Goal: Task Accomplishment & Management: Use online tool/utility

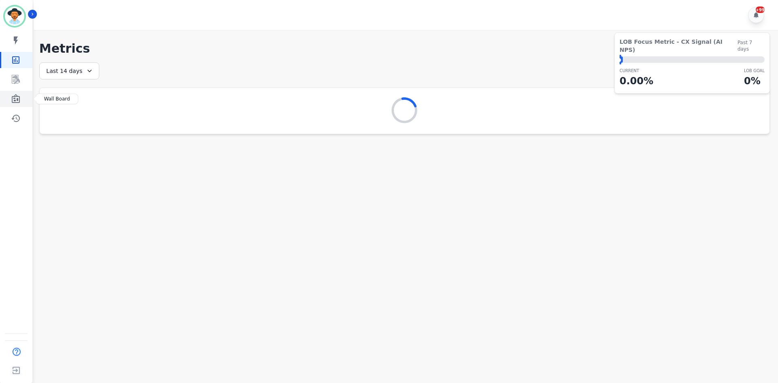
click at [21, 94] on link "Sidebar" at bounding box center [16, 99] width 31 height 16
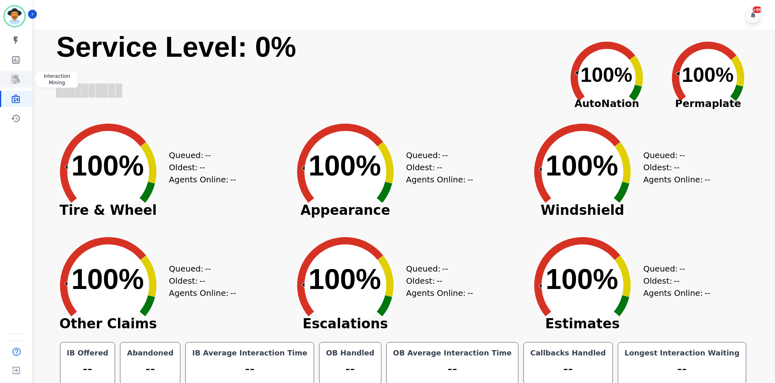
click at [19, 81] on icon "Sidebar" at bounding box center [16, 79] width 8 height 9
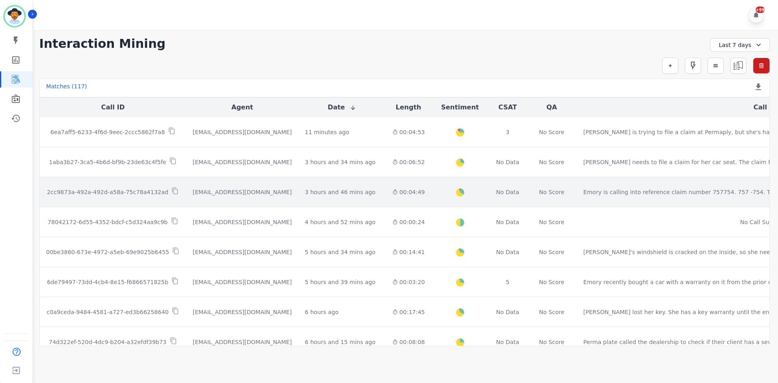
click at [591, 184] on td "Emory is calling into reference claim number 757754. 757 -754. The customer has…" at bounding box center [779, 192] width 404 height 30
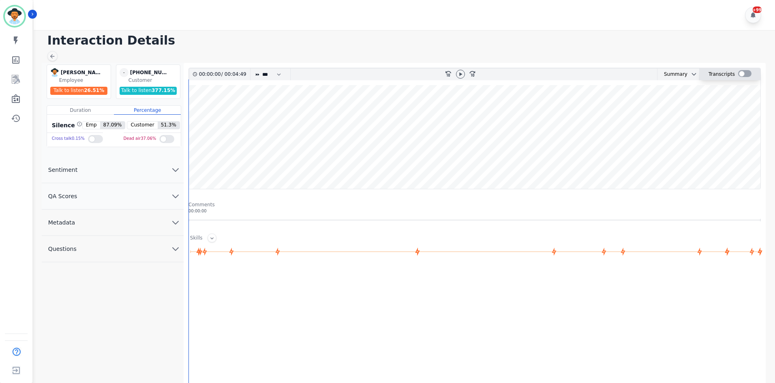
click at [742, 74] on div at bounding box center [744, 73] width 13 height 7
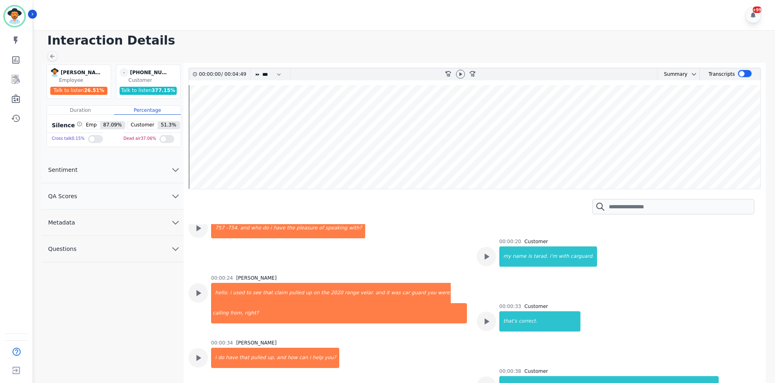
scroll to position [81, 0]
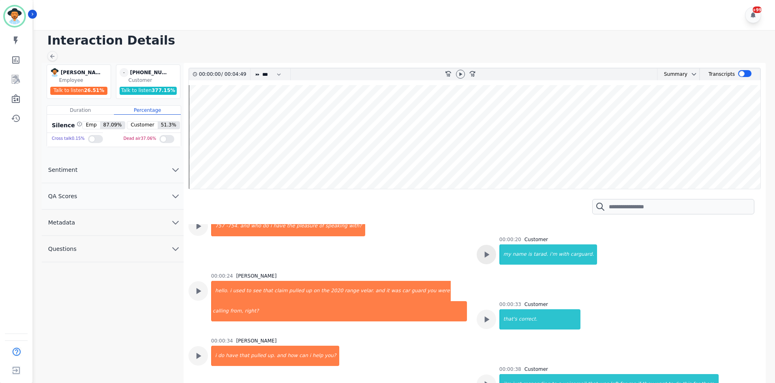
click at [487, 253] on icon at bounding box center [486, 254] width 11 height 11
click at [446, 73] on icon at bounding box center [448, 74] width 6 height 6
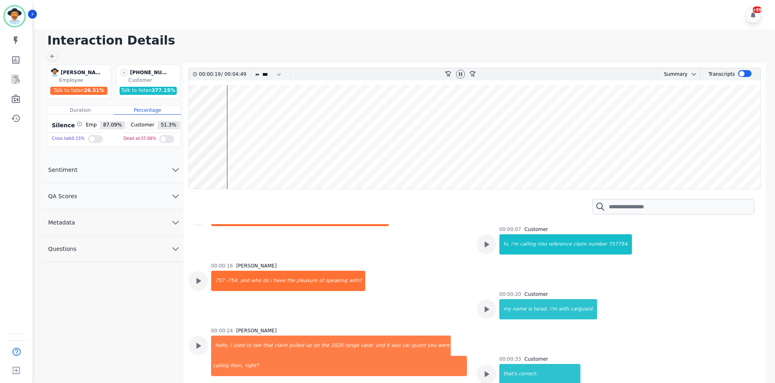
scroll to position [41, 0]
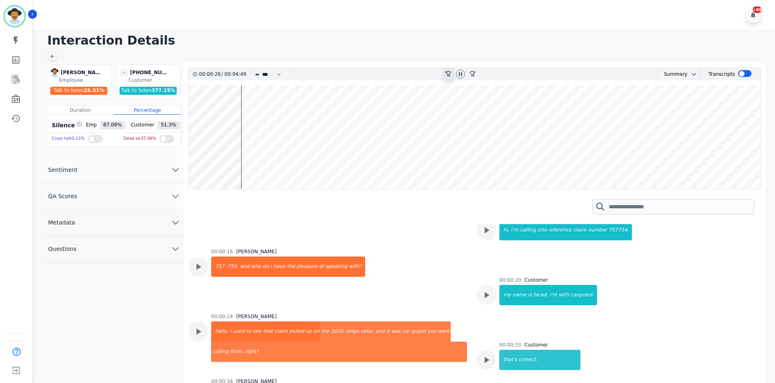
click at [445, 73] on icon "rewind-10" at bounding box center [447, 73] width 6 height 6
click at [666, 224] on div at bounding box center [474, 206] width 572 height 35
click at [448, 71] on icon "rewind-10" at bounding box center [447, 73] width 6 height 6
click at [459, 75] on icon at bounding box center [460, 74] width 3 height 4
